Goal: Use online tool/utility: Use online tool/utility

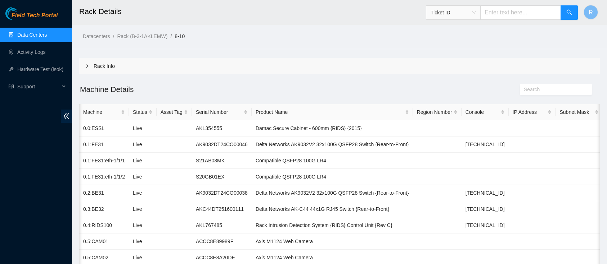
scroll to position [146, 0]
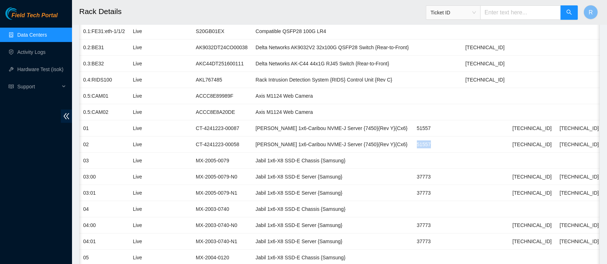
click at [476, 14] on span "Ticket ID" at bounding box center [452, 12] width 45 height 11
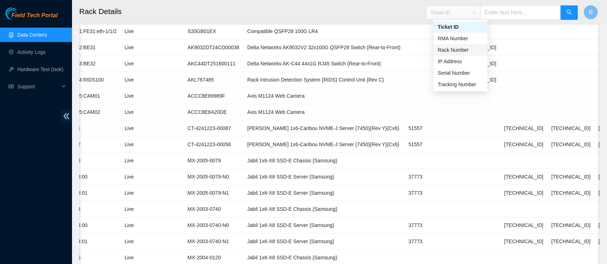
click at [472, 47] on div "Rack Number" at bounding box center [459, 50] width 45 height 8
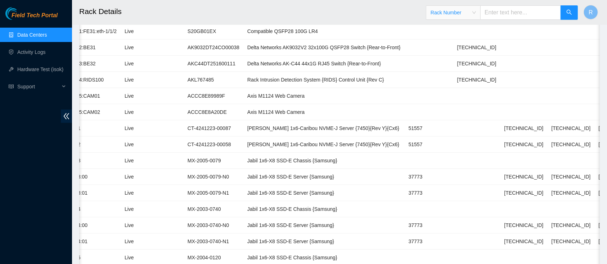
click at [507, 12] on input "text" at bounding box center [520, 12] width 81 height 14
type input "F02"
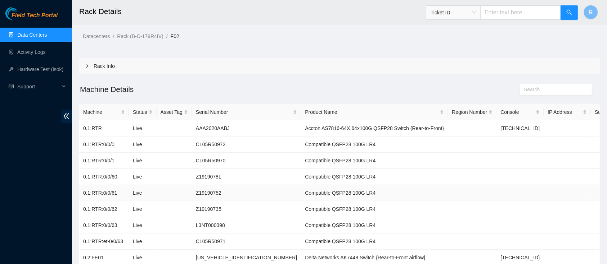
click at [496, 188] on td at bounding box center [519, 193] width 47 height 16
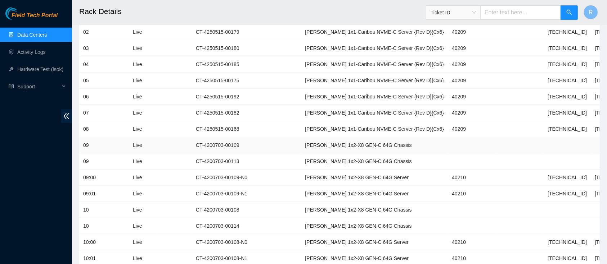
scroll to position [358, 0]
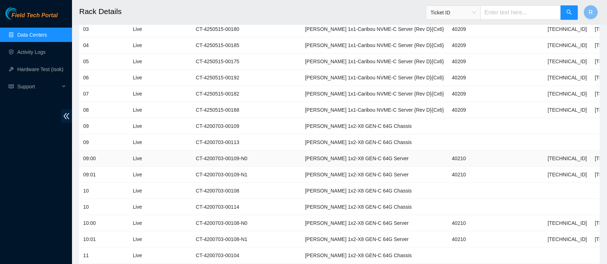
click at [318, 164] on td "Ciara 1x2-X8 GEN-C 64G Server" at bounding box center [374, 159] width 147 height 16
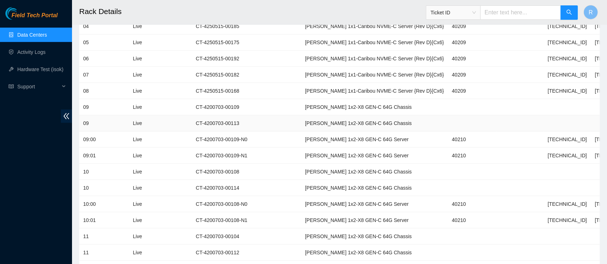
click at [233, 119] on td "CT-4200703-00113" at bounding box center [246, 123] width 109 height 16
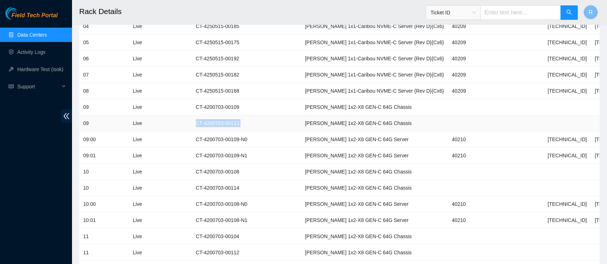
copy td "CT-4200703-00113"
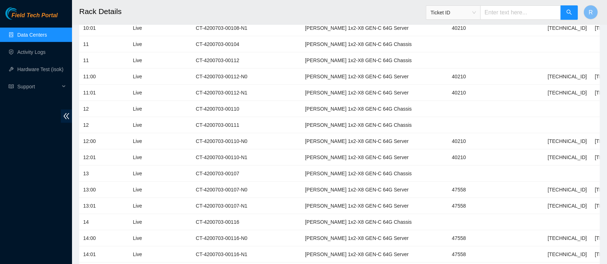
scroll to position [573, 0]
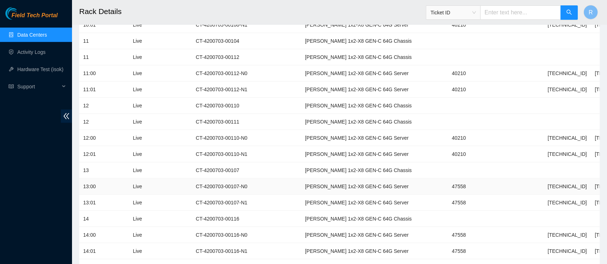
click at [448, 183] on td "47558" at bounding box center [472, 187] width 49 height 16
copy td "47558"
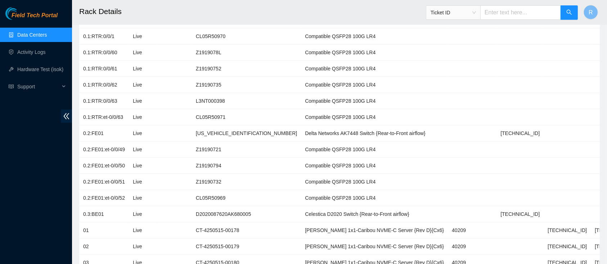
scroll to position [111, 0]
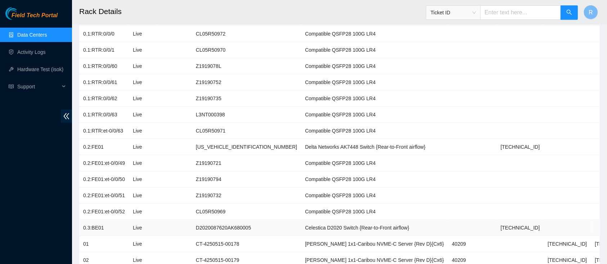
click at [219, 230] on td "D2020087620AK680005" at bounding box center [246, 228] width 109 height 16
copy td "D2020087620AK680005"
click at [201, 148] on td "AK7448DG205K00243" at bounding box center [246, 147] width 109 height 16
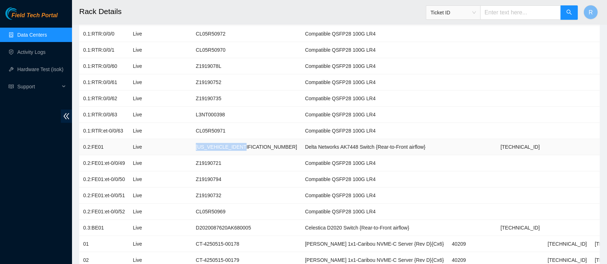
copy td "AK7448DG205K00243"
click at [480, 12] on div "Ticket ID" at bounding box center [453, 13] width 54 height 12
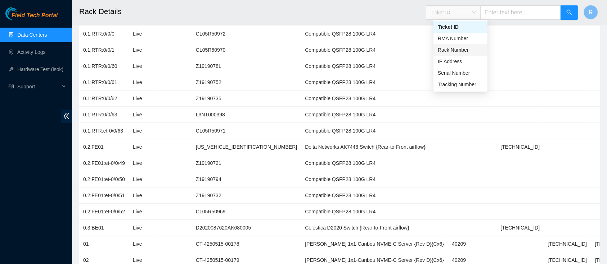
click at [463, 52] on div "Rack Number" at bounding box center [459, 50] width 45 height 8
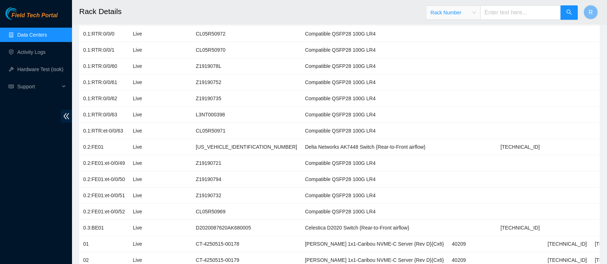
click at [503, 15] on input "text" at bounding box center [520, 12] width 81 height 14
type input "8-10"
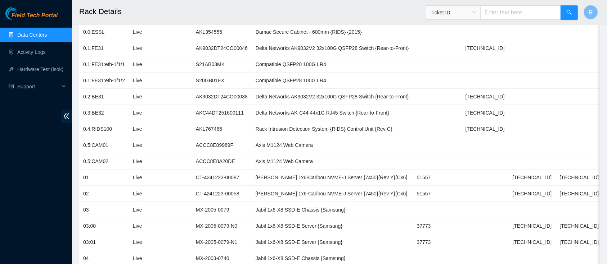
scroll to position [100, 0]
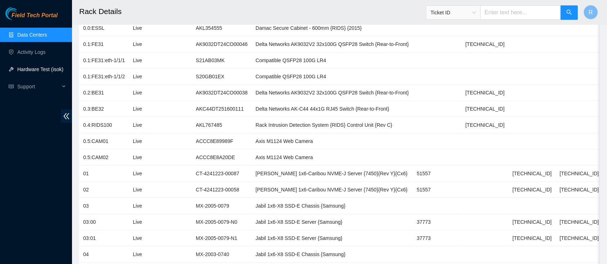
click at [31, 67] on link "Hardware Test (isok)" at bounding box center [40, 70] width 46 height 6
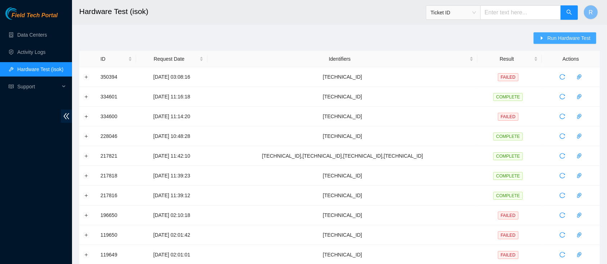
click at [542, 37] on icon "caret-right" at bounding box center [541, 38] width 5 height 5
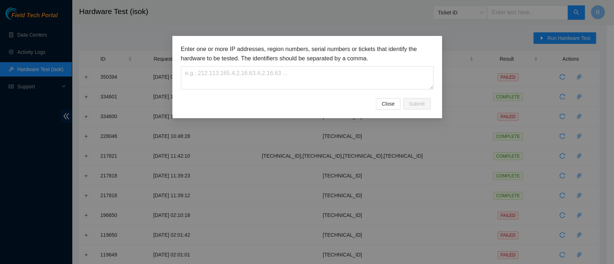
click at [311, 90] on div "Enter one or more IP addresses, region numbers, serial numbers or tickets that …" at bounding box center [307, 72] width 253 height 54
click at [306, 80] on textarea at bounding box center [307, 77] width 253 height 23
paste textarea "[TECHNICAL_ID]"
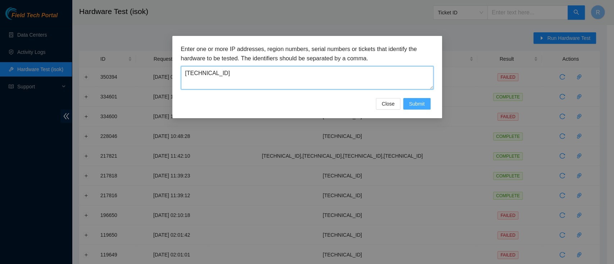
type textarea "[TECHNICAL_ID]"
click at [419, 102] on span "Submit" at bounding box center [417, 104] width 16 height 8
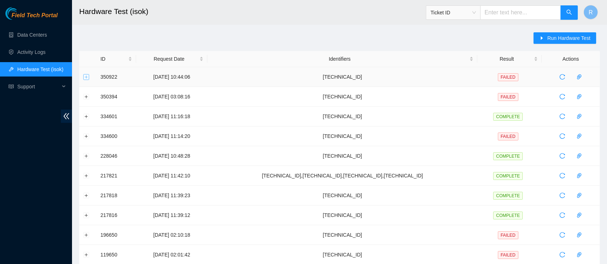
click at [85, 76] on button "Expand row" at bounding box center [86, 77] width 6 height 6
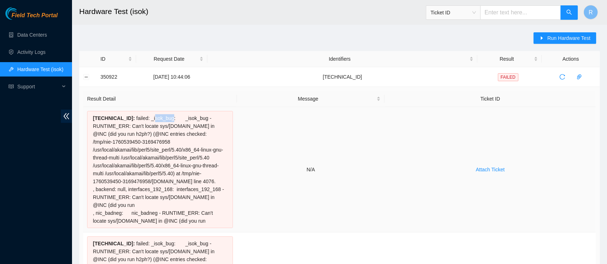
drag, startPoint x: 142, startPoint y: 119, endPoint x: 158, endPoint y: 119, distance: 16.2
click at [158, 119] on div "23.62.32.20 : failed: _isok_bug: _isok_bug - RUNTIME_ERR: Can't locate sys/ioct…" at bounding box center [160, 169] width 146 height 117
drag, startPoint x: 161, startPoint y: 119, endPoint x: 138, endPoint y: 118, distance: 23.1
click at [138, 118] on div "23.62.32.20 : failed: _isok_bug: _isok_bug - RUNTIME_ERR: Can't locate sys/ioct…" at bounding box center [160, 169] width 146 height 117
copy div "_isok_bug"
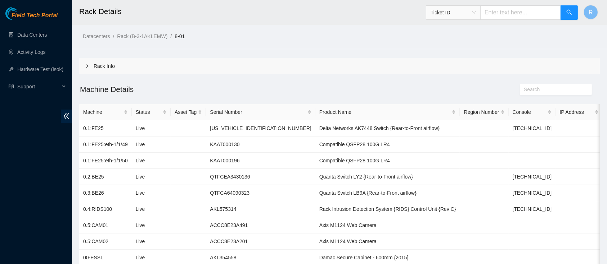
scroll to position [231, 0]
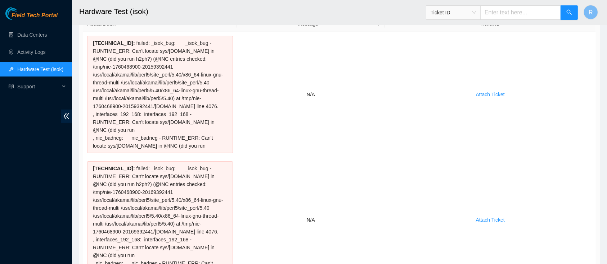
scroll to position [75, 0]
click at [465, 22] on div "Ticket ID" at bounding box center [502, 12] width 152 height 23
click at [465, 13] on span "Ticket ID" at bounding box center [452, 12] width 45 height 11
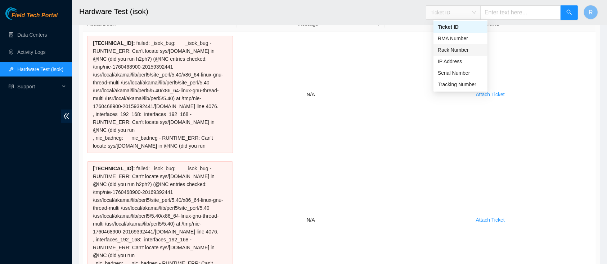
click at [478, 47] on div "Rack Number" at bounding box center [459, 50] width 45 height 8
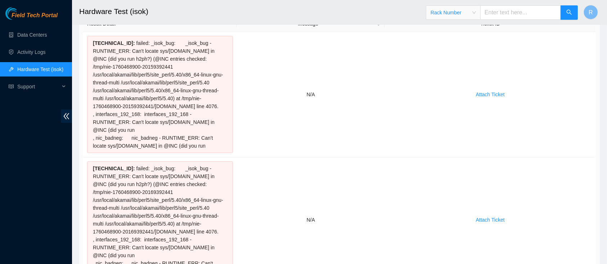
click at [507, 16] on input "text" at bounding box center [520, 12] width 81 height 14
type input "C02"
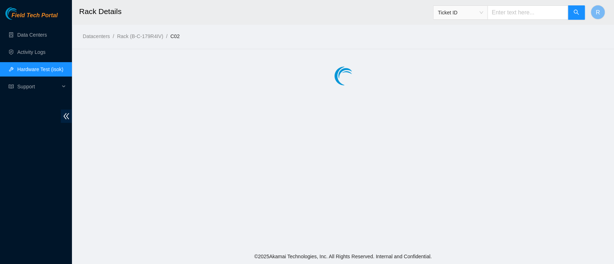
click at [507, 16] on input "text" at bounding box center [527, 12] width 81 height 14
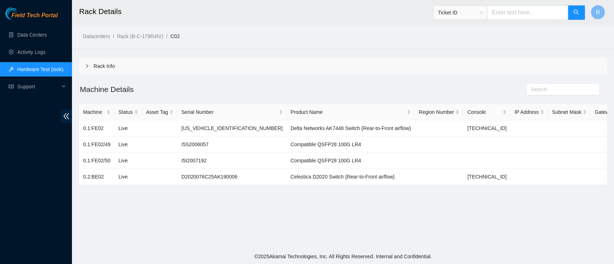
click at [483, 11] on span "Ticket ID" at bounding box center [460, 12] width 45 height 11
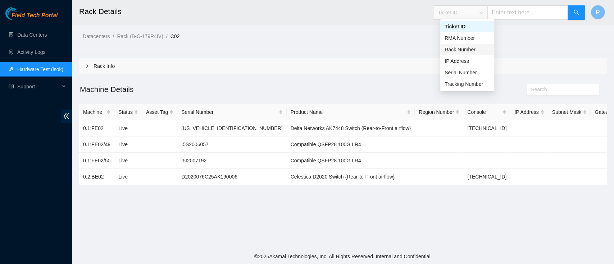
click at [481, 48] on div "Rack Number" at bounding box center [467, 50] width 45 height 8
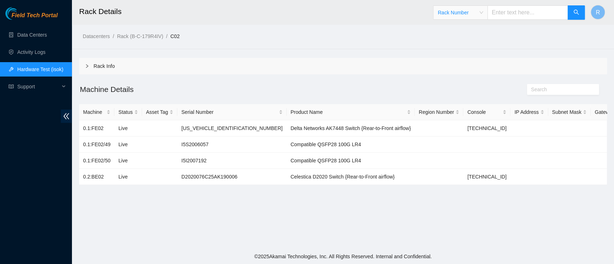
click at [515, 13] on input "text" at bounding box center [527, 12] width 81 height 14
type input "F02"
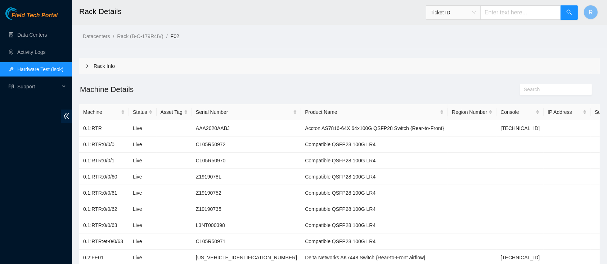
scroll to position [231, 0]
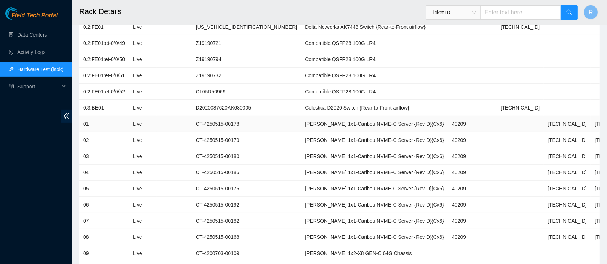
click at [448, 121] on td "40209" at bounding box center [472, 124] width 49 height 16
copy td "40209"
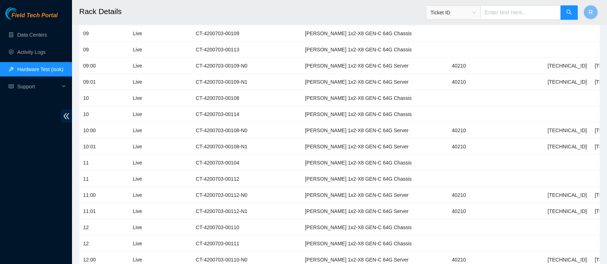
scroll to position [462, 0]
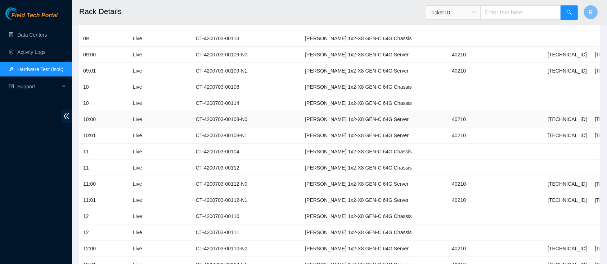
click at [448, 118] on td "40210" at bounding box center [472, 120] width 49 height 16
copy td "40210"
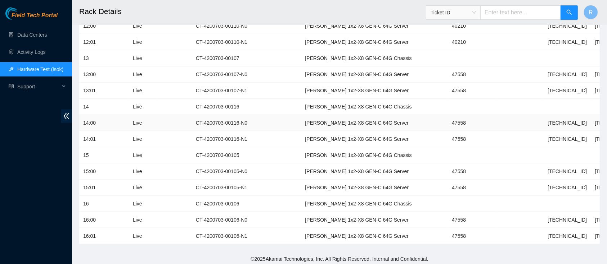
click at [448, 117] on td "47558" at bounding box center [472, 123] width 49 height 16
copy td "47558"
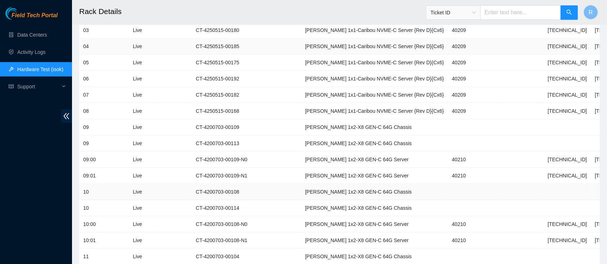
scroll to position [377, 0]
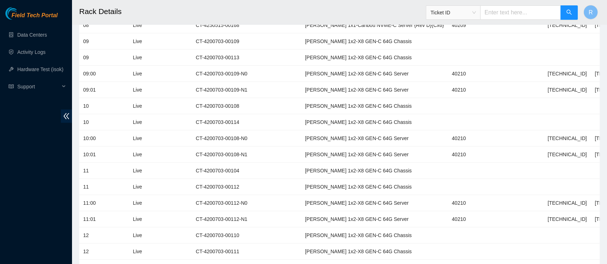
scroll to position [424, 0]
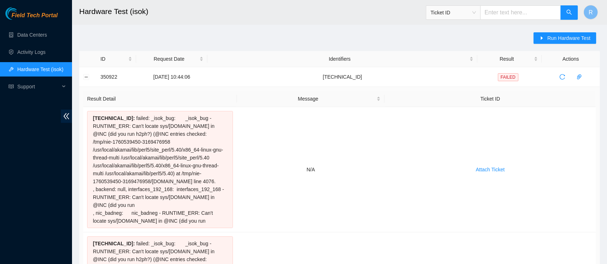
click at [449, 5] on span "Ticket ID" at bounding box center [453, 12] width 54 height 14
click at [452, 9] on span "Ticket ID" at bounding box center [452, 12] width 45 height 11
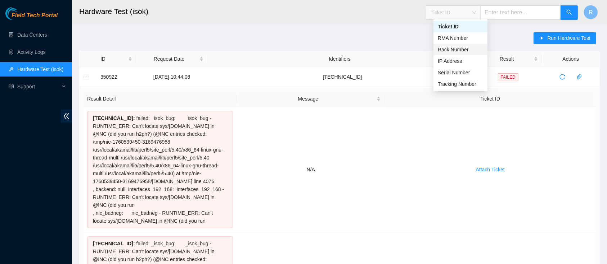
click at [455, 53] on div "Rack Number" at bounding box center [459, 50] width 45 height 8
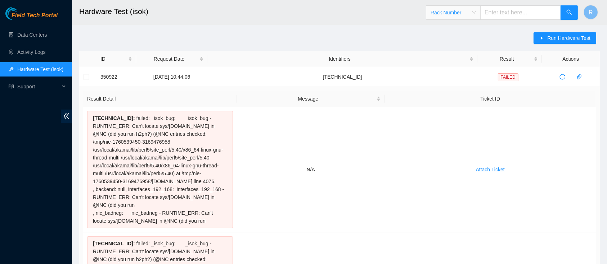
click at [514, 13] on input "text" at bounding box center [520, 12] width 81 height 14
type input "E01"
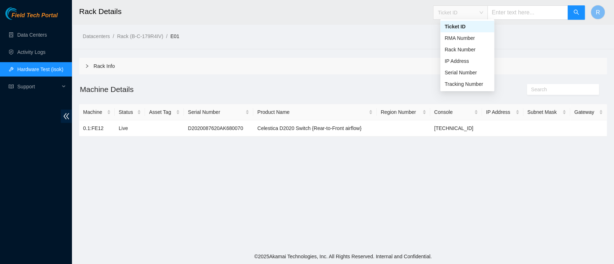
click at [469, 12] on span "Ticket ID" at bounding box center [460, 12] width 45 height 11
